Goal: Find specific page/section: Find specific page/section

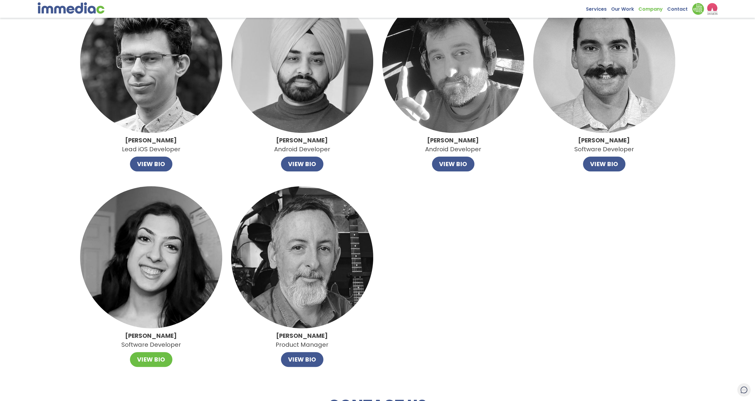
scroll to position [475, 0]
click at [156, 361] on button "VIEW BIO" at bounding box center [151, 359] width 42 height 15
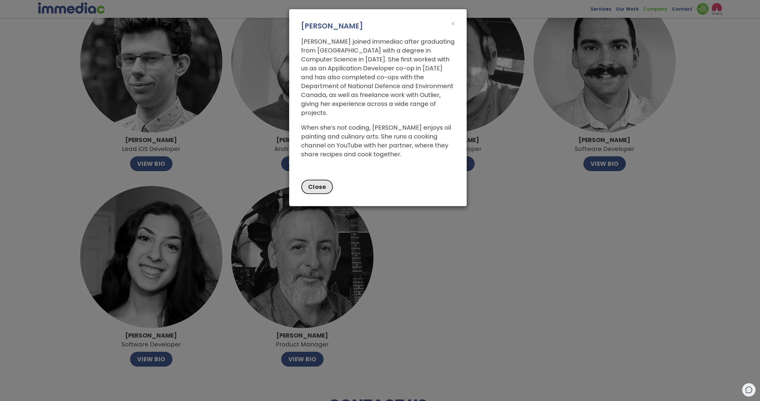
click at [330, 179] on button "Close" at bounding box center [317, 186] width 32 height 15
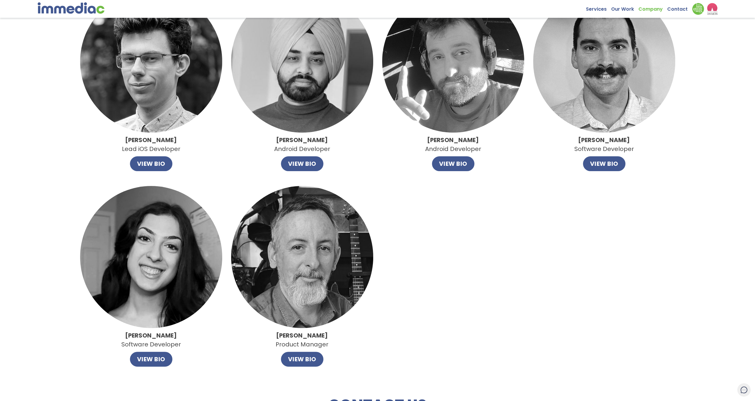
drag, startPoint x: 193, startPoint y: 336, endPoint x: 176, endPoint y: 336, distance: 17.5
click at [144, 336] on div "Anastasiya Gurevich Software Developer VIEW BIO" at bounding box center [151, 276] width 142 height 181
click at [205, 333] on div "Anastasiya Gurevich Software Developer VIEW BIO" at bounding box center [151, 276] width 142 height 181
drag, startPoint x: 113, startPoint y: 335, endPoint x: 182, endPoint y: 337, distance: 68.6
click at [182, 337] on div "Anastasiya Gurevich Software Developer VIEW BIO" at bounding box center [151, 276] width 142 height 181
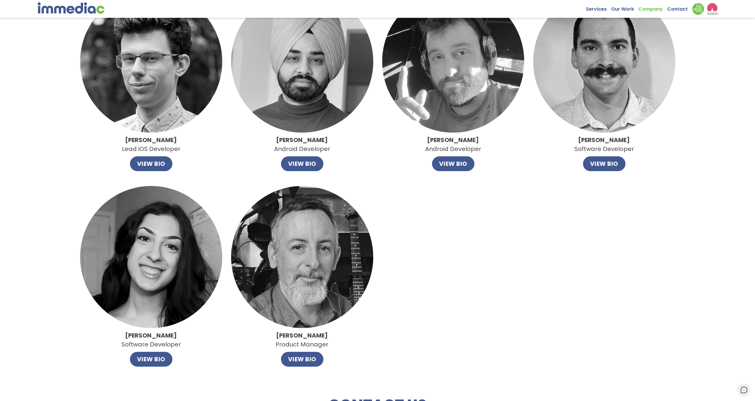
copy strong "Anastasiya Gurevich"
